Goal: Transaction & Acquisition: Purchase product/service

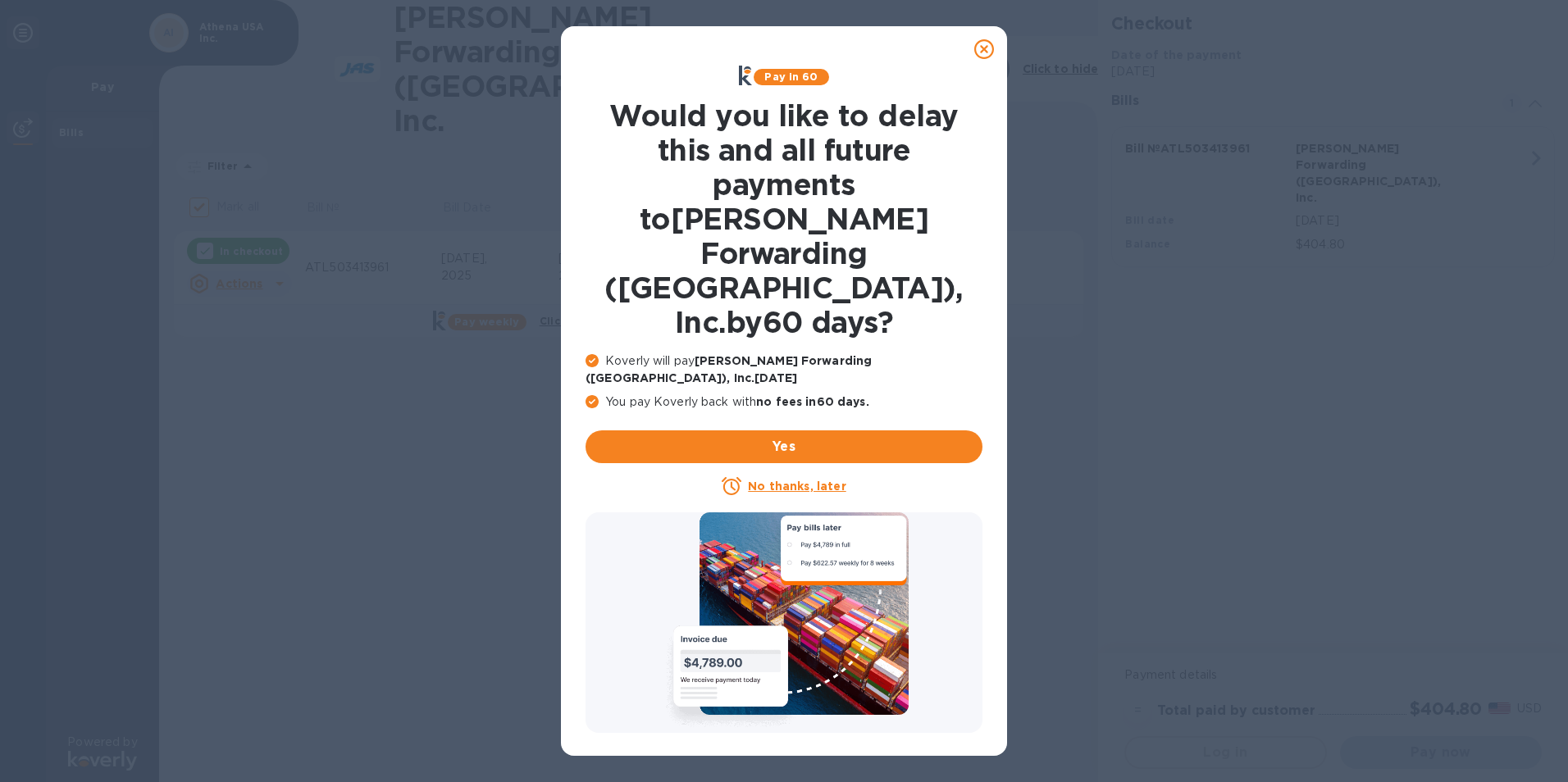
click at [781, 480] on u "No thanks, later" at bounding box center [796, 486] width 97 height 13
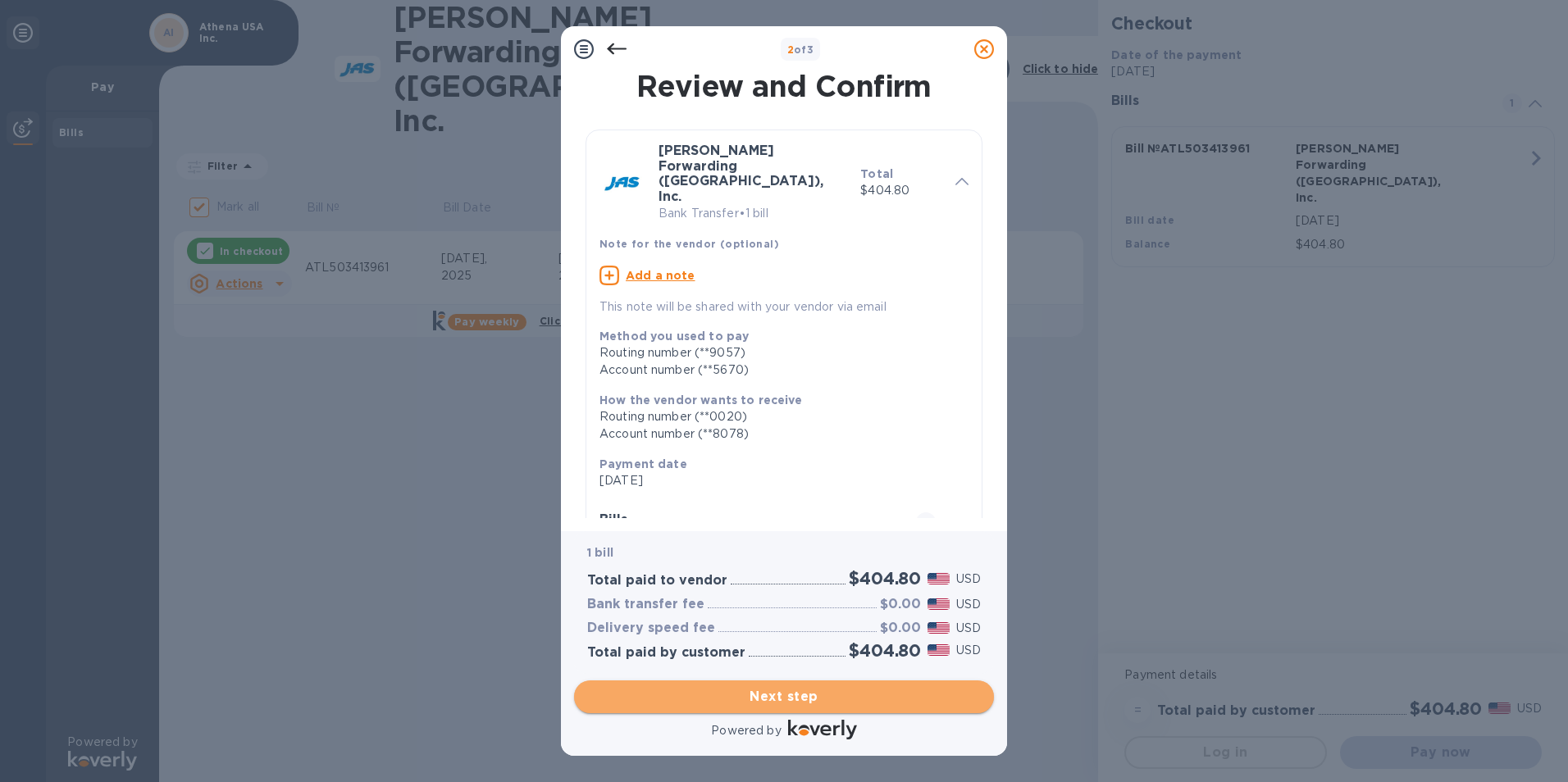
click at [765, 694] on span "Next step" at bounding box center [783, 697] width 394 height 19
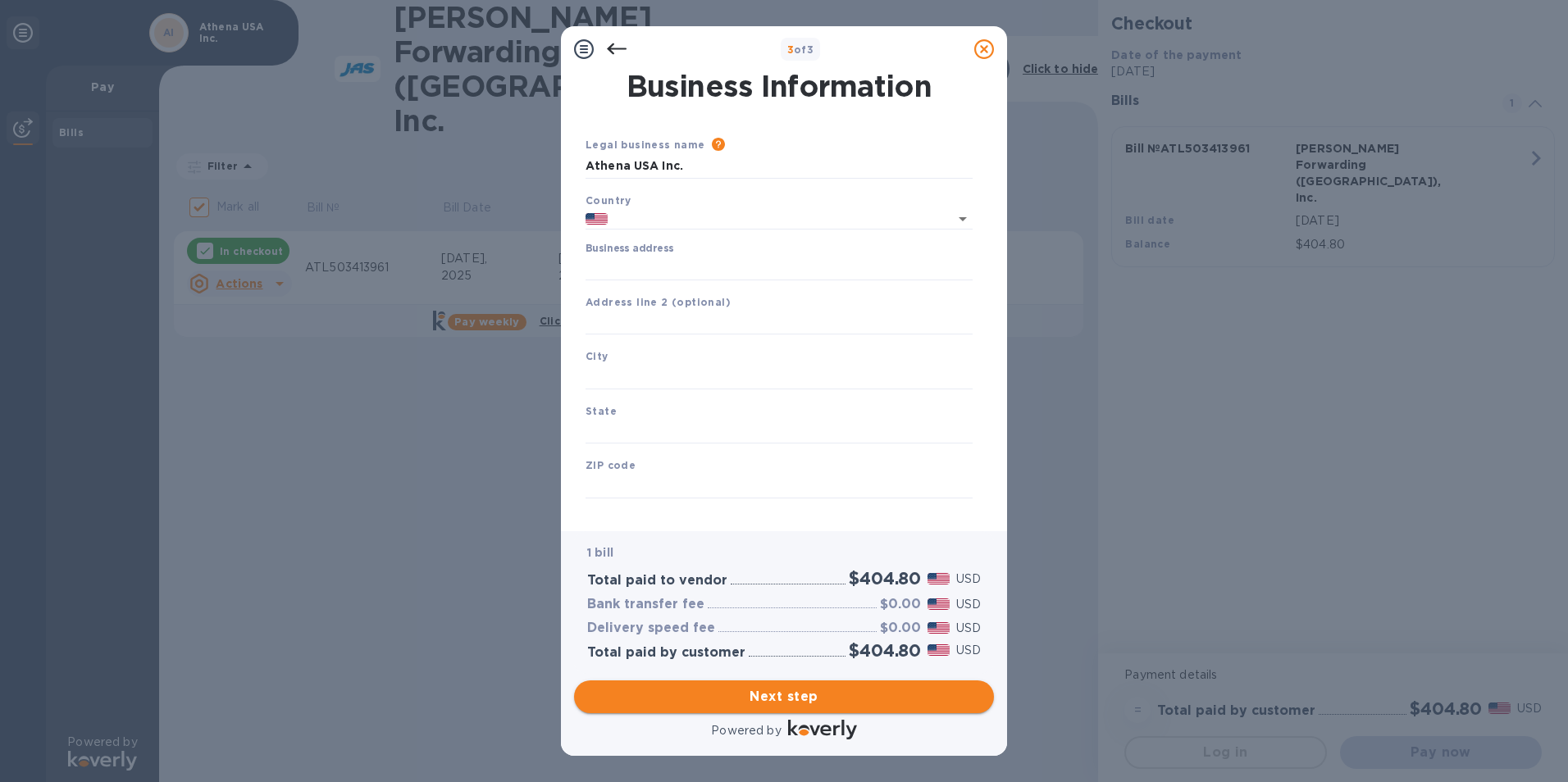
type input "[GEOGRAPHIC_DATA]"
click at [703, 272] on input "Business address" at bounding box center [778, 267] width 387 height 25
type input "[STREET_ADDRESS][PERSON_NAME]"
type input "[GEOGRAPHIC_DATA]"
type input "TN"
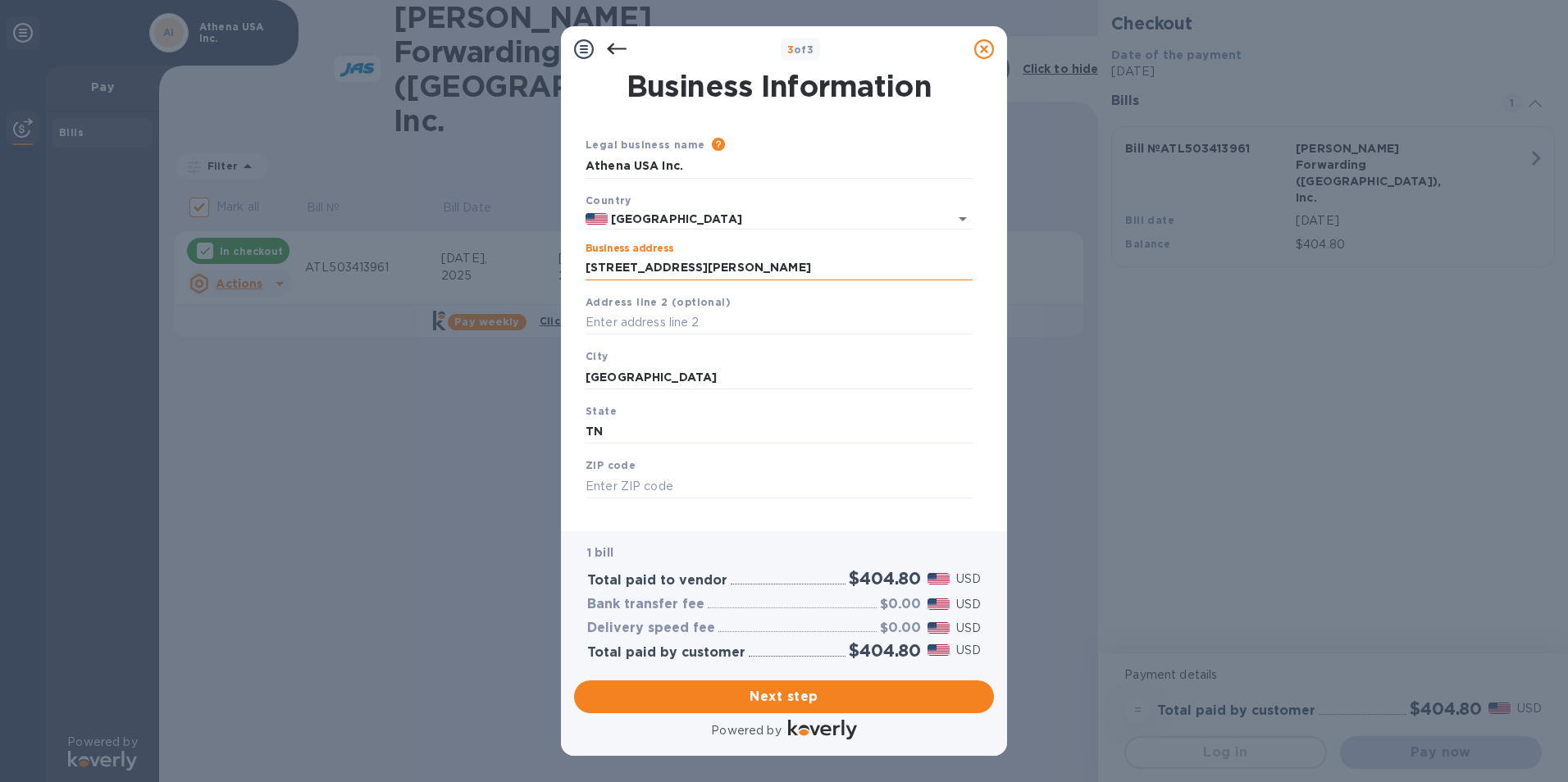
type input "38474"
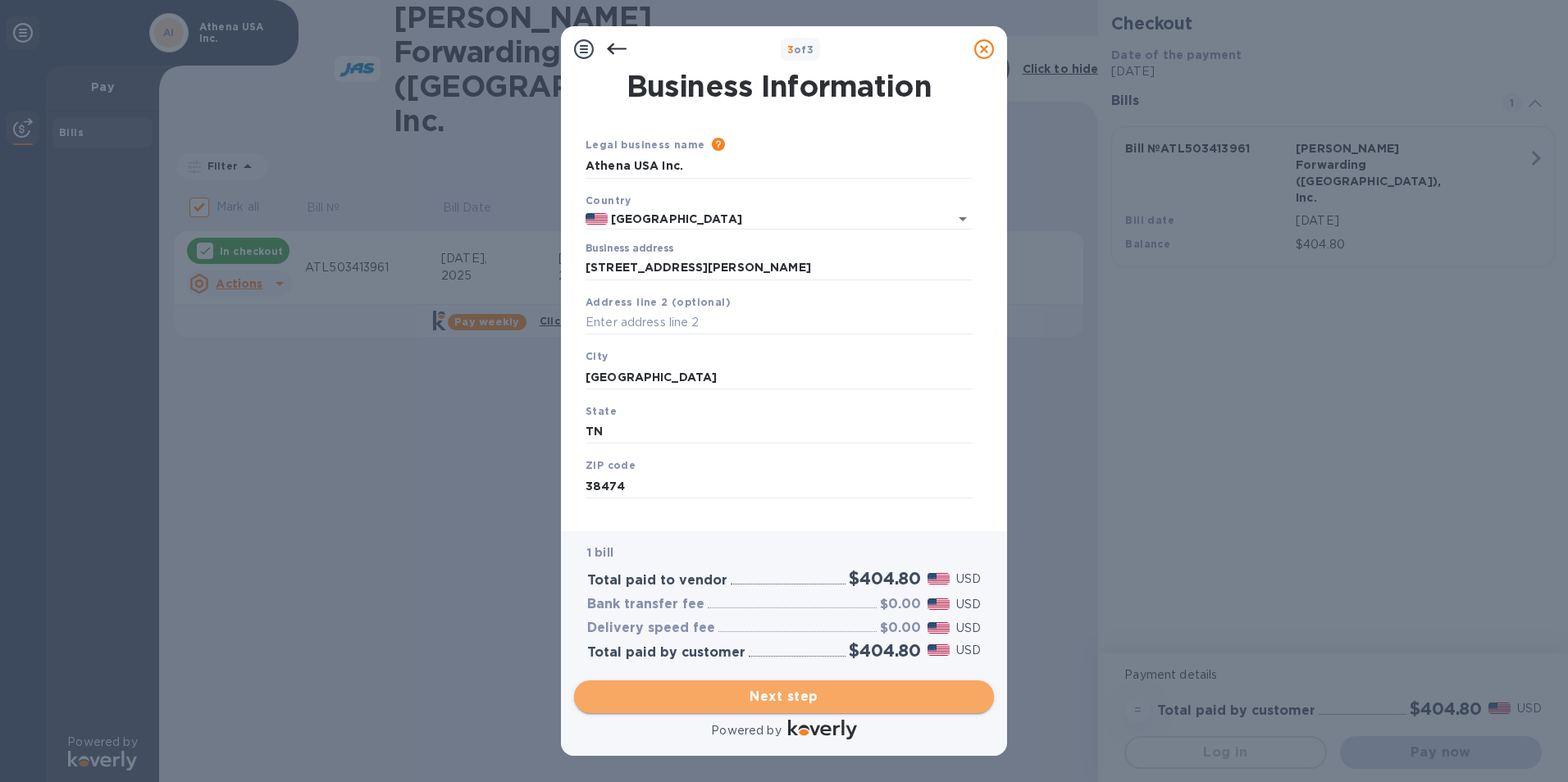
click at [750, 699] on span "Next step" at bounding box center [783, 697] width 394 height 19
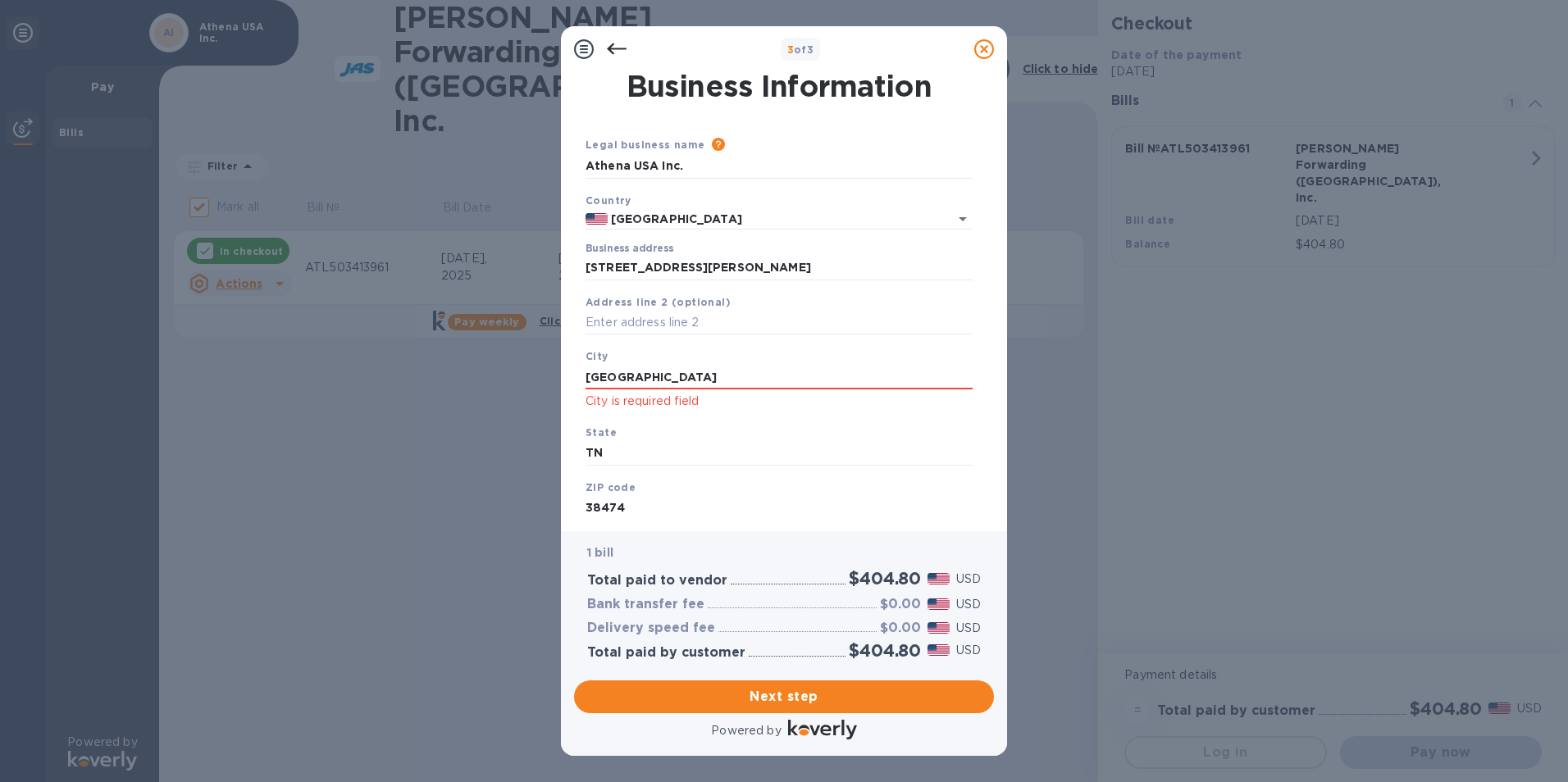
click at [584, 376] on div "City [GEOGRAPHIC_DATA] is required field" at bounding box center [779, 379] width 400 height 76
drag, startPoint x: 713, startPoint y: 374, endPoint x: 548, endPoint y: 389, distance: 165.7
click at [548, 389] on div "3 of 3 Business Information Legal business name Please provide the legal name t…" at bounding box center [784, 391] width 1568 height 782
type input "[GEOGRAPHIC_DATA]"
click at [654, 455] on input "TN" at bounding box center [778, 453] width 387 height 25
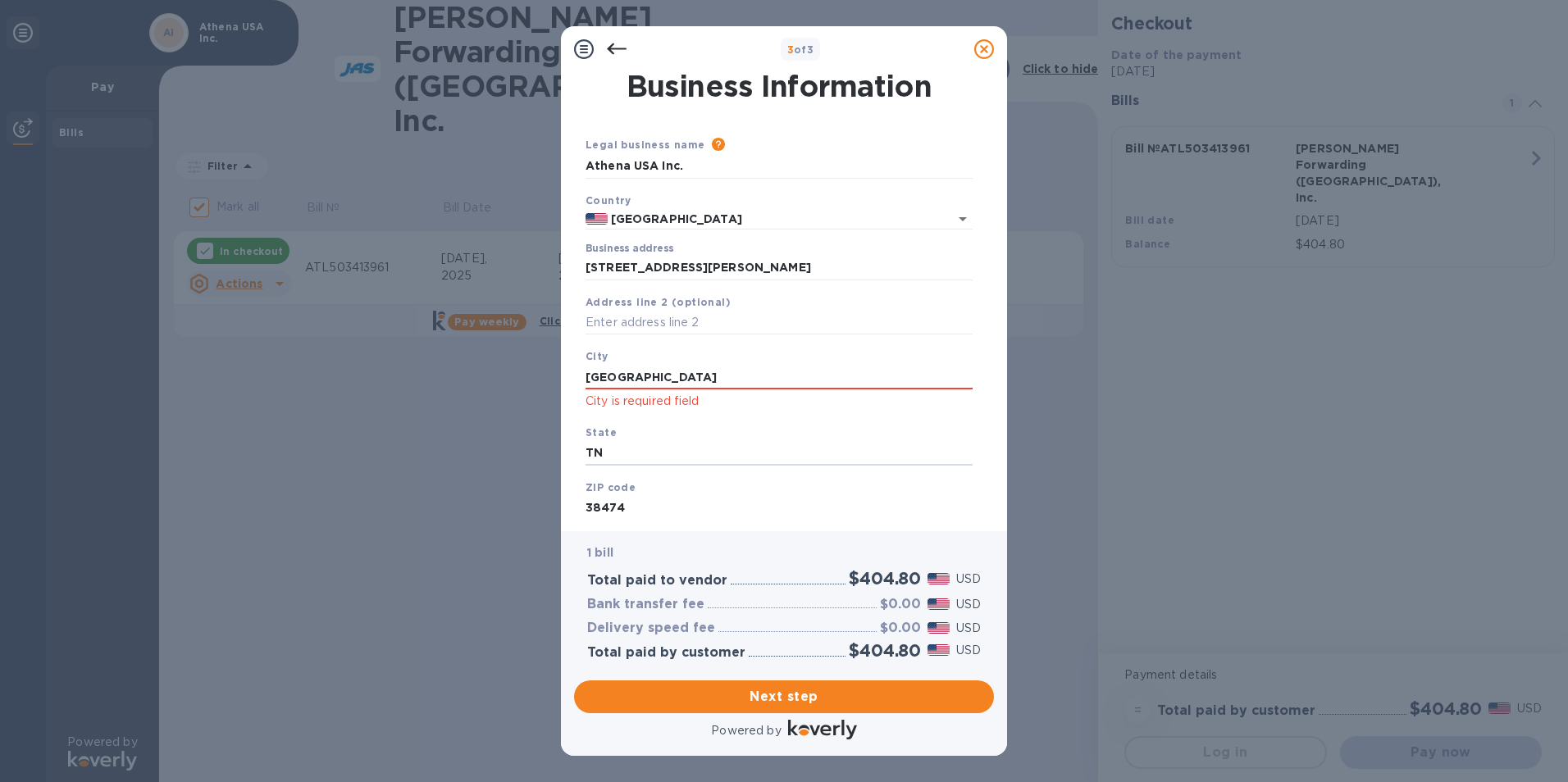
type input "T"
type input "TN"
click at [792, 696] on span "Next step" at bounding box center [783, 697] width 394 height 19
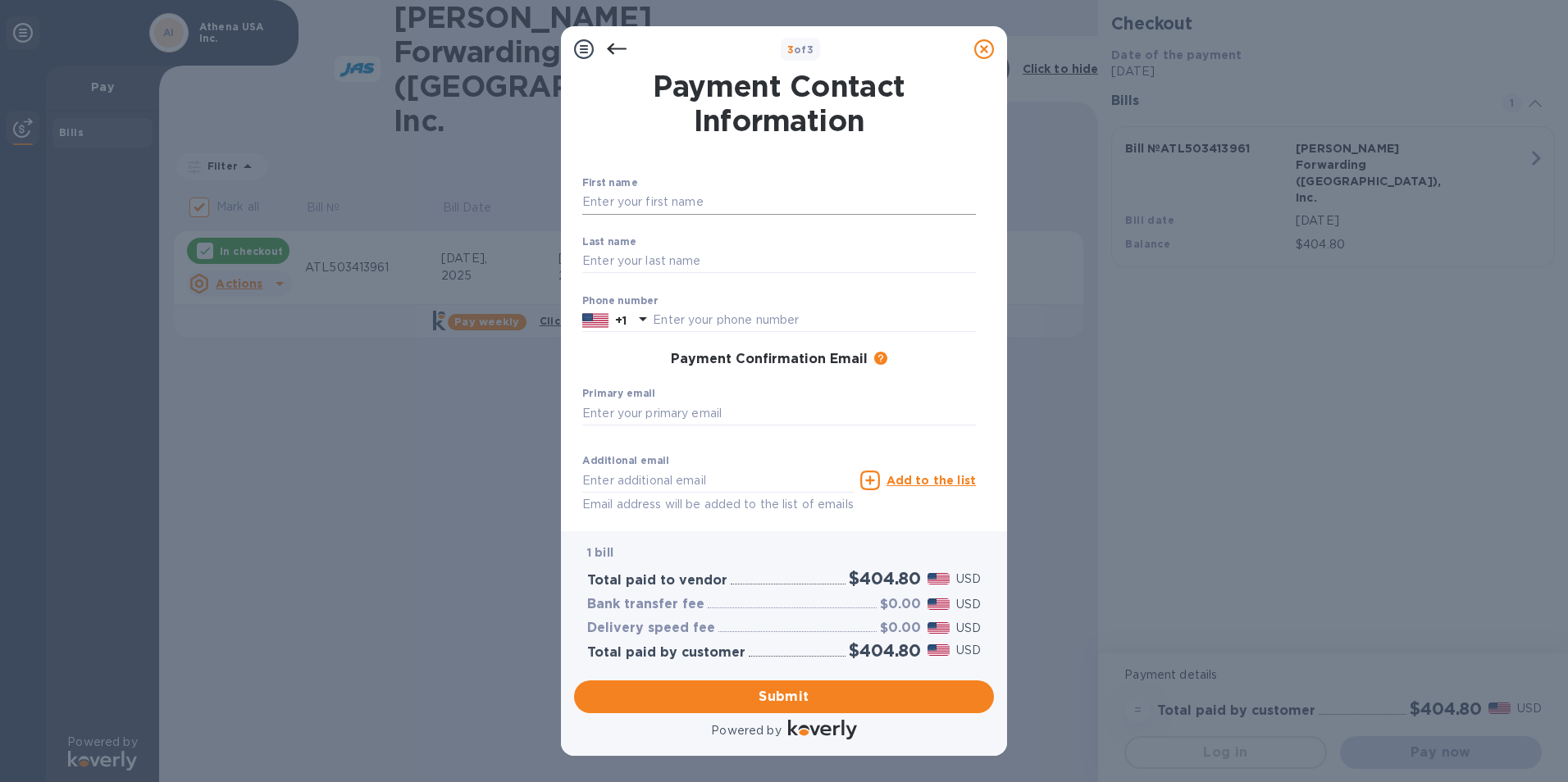
click at [655, 201] on input "text" at bounding box center [779, 202] width 394 height 25
type input "TESS"
type input "[PERSON_NAME]"
type input "9313982204"
type input "[EMAIL_ADDRESS][DOMAIN_NAME]"
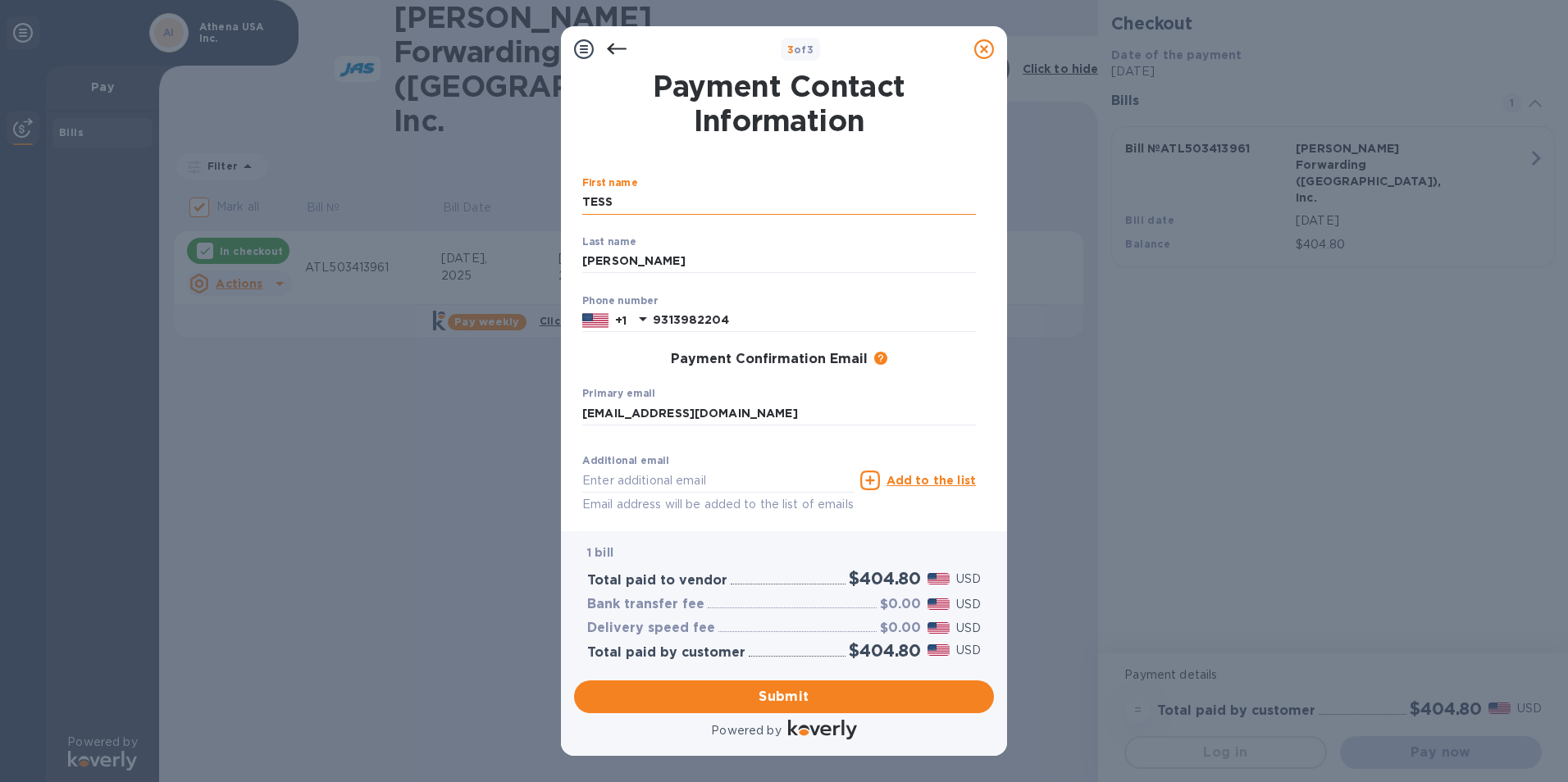
type input "[EMAIL_ADDRESS][DOMAIN_NAME]"
click at [796, 697] on span "Submit" at bounding box center [783, 697] width 394 height 19
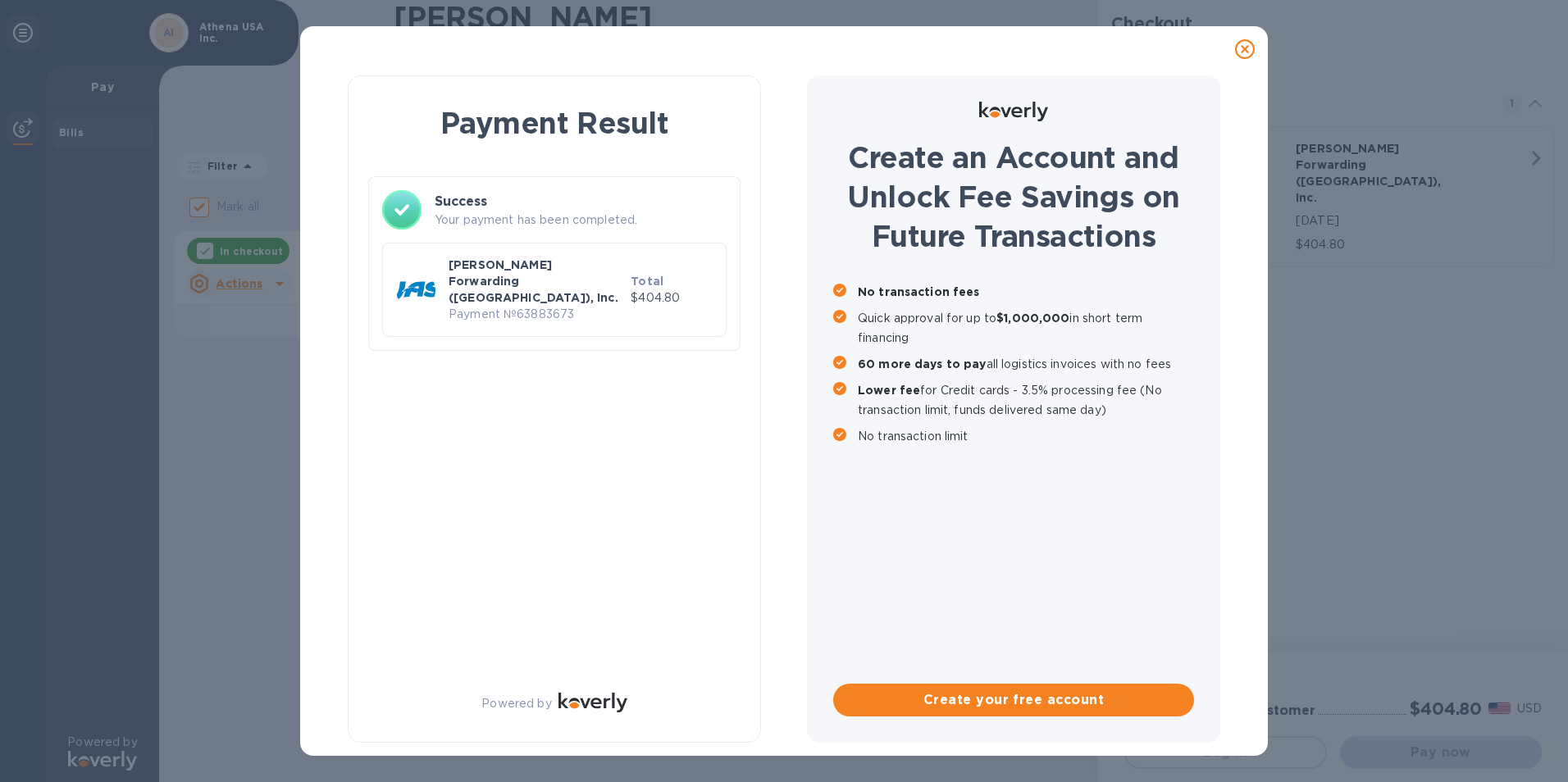
checkbox input "false"
